Goal: Transaction & Acquisition: Purchase product/service

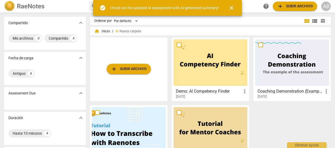
click at [222, 28] on div "home Inicio / add Nueva carpeta" at bounding box center [210, 31] width 232 height 8
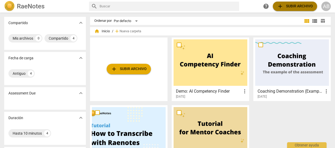
click at [289, 6] on span "add Subir archivo" at bounding box center [295, 6] width 36 height 6
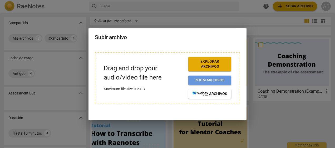
click at [208, 79] on span "Zoom archivos" at bounding box center [209, 80] width 34 height 5
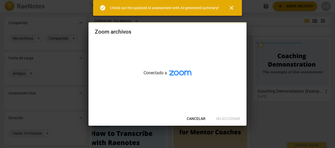
click at [233, 6] on span "close" at bounding box center [231, 8] width 6 height 6
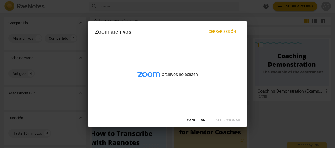
click at [231, 119] on div "Cancelar Seleccionar" at bounding box center [167, 120] width 156 height 9
click at [192, 120] on span "Cancelar" at bounding box center [195, 120] width 19 height 5
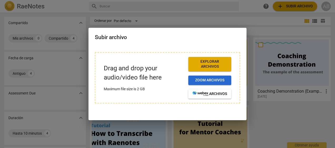
click at [212, 81] on span "Zoom archivos" at bounding box center [209, 80] width 34 height 5
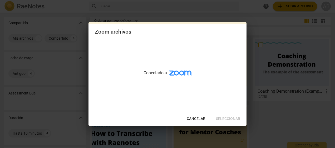
click at [230, 118] on div "Cancelar Seleccionar" at bounding box center [167, 118] width 156 height 9
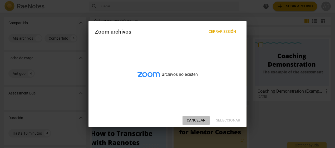
click at [195, 120] on span "Cancelar" at bounding box center [195, 120] width 19 height 5
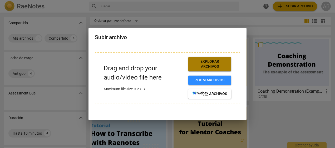
click at [215, 66] on span "Explorar archivos" at bounding box center [209, 64] width 34 height 10
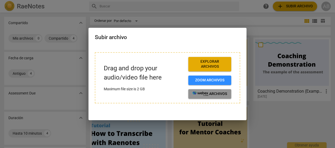
click at [208, 95] on span "archivos" at bounding box center [209, 94] width 34 height 5
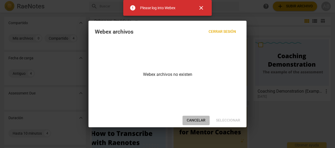
click at [202, 119] on span "Cancelar" at bounding box center [195, 120] width 19 height 5
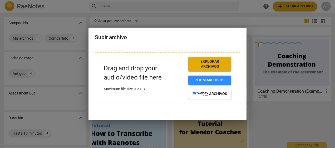
click at [110, 37] on h2 "Subir archivo" at bounding box center [167, 37] width 145 height 7
click at [208, 64] on span "Explorar archivos" at bounding box center [209, 64] width 34 height 10
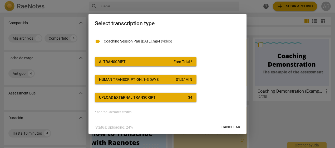
click at [176, 60] on span "Free Trial *" at bounding box center [182, 61] width 19 height 5
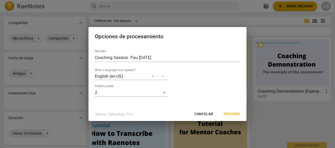
click at [212, 95] on div "Interlocutores 2" at bounding box center [167, 90] width 145 height 13
click at [234, 113] on span "Próximo" at bounding box center [231, 114] width 17 height 5
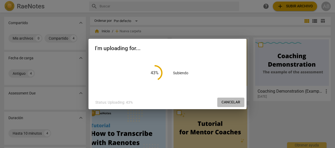
click at [231, 102] on span "Cancelar" at bounding box center [230, 102] width 19 height 5
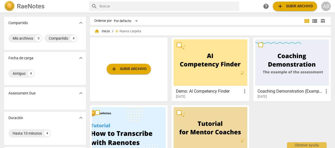
click at [128, 64] on button "add Subir archivo" at bounding box center [129, 69] width 44 height 11
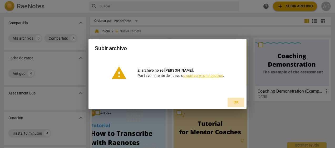
click at [238, 101] on span "Ok" at bounding box center [235, 102] width 8 height 5
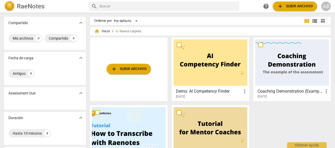
click at [130, 68] on span "add Subir archivo" at bounding box center [129, 69] width 36 height 6
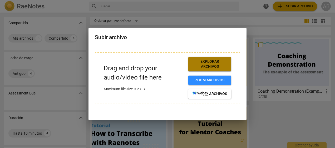
click at [214, 65] on span "Explorar archivos" at bounding box center [209, 64] width 34 height 10
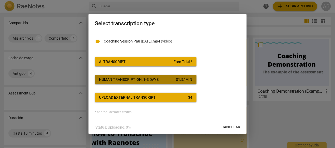
click at [167, 80] on span "Human transcription, 1-3 days $ 1.5 / min" at bounding box center [145, 79] width 93 height 5
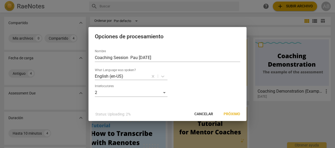
click at [231, 114] on span "Próximo" at bounding box center [231, 114] width 17 height 5
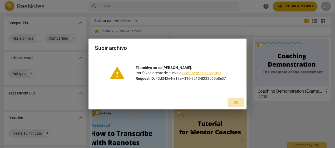
click at [239, 104] on span "Ok" at bounding box center [235, 102] width 8 height 5
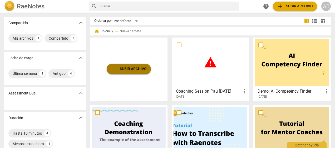
click at [118, 68] on span "add Subir archivo" at bounding box center [129, 69] width 36 height 6
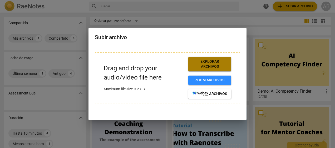
click at [217, 62] on span "Explorar archivos" at bounding box center [209, 64] width 34 height 10
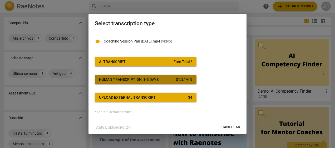
click at [187, 79] on div "$ 1.5 / min" at bounding box center [184, 79] width 16 height 5
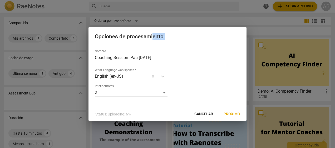
drag, startPoint x: 153, startPoint y: 44, endPoint x: 153, endPoint y: 49, distance: 5.3
click at [153, 49] on div "Opciones de procesamiento Nombre Coaching Session Pau August 20 2025 What Langu…" at bounding box center [167, 74] width 158 height 94
click at [233, 116] on span "Próximo" at bounding box center [231, 114] width 17 height 5
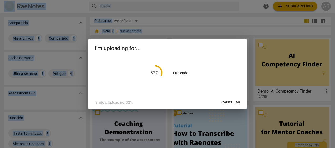
drag, startPoint x: 334, startPoint y: 67, endPoint x: 335, endPoint y: 109, distance: 41.3
click at [334, 0] on html "RaeNotes search help add Subir archivo AB Compartido expand_more Mis archivos 1…" at bounding box center [167, 0] width 335 height 0
click at [60, 119] on div at bounding box center [167, 74] width 335 height 148
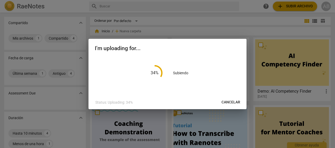
click at [136, 19] on div at bounding box center [167, 74] width 335 height 148
click at [38, 124] on div at bounding box center [167, 74] width 335 height 148
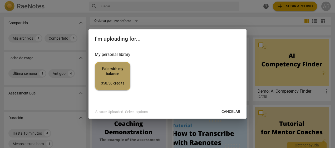
click at [120, 87] on button "Paid with my balance $58.50 credits" at bounding box center [113, 76] width 36 height 28
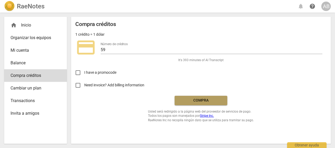
click at [204, 103] on span "Compra" at bounding box center [201, 100] width 44 height 5
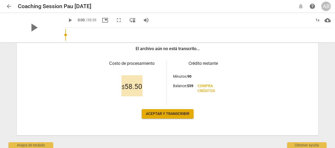
scroll to position [85, 0]
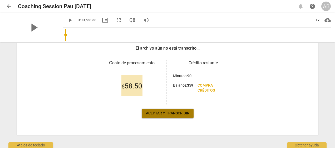
click at [161, 114] on span "Aceptar y transcribir" at bounding box center [167, 113] width 43 height 5
